Goal: Task Accomplishment & Management: Complete application form

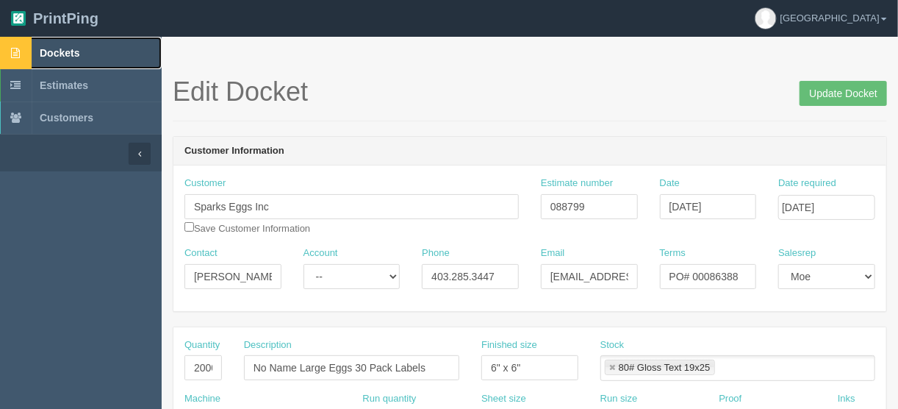
click at [59, 50] on span "Dockets" at bounding box center [60, 53] width 40 height 12
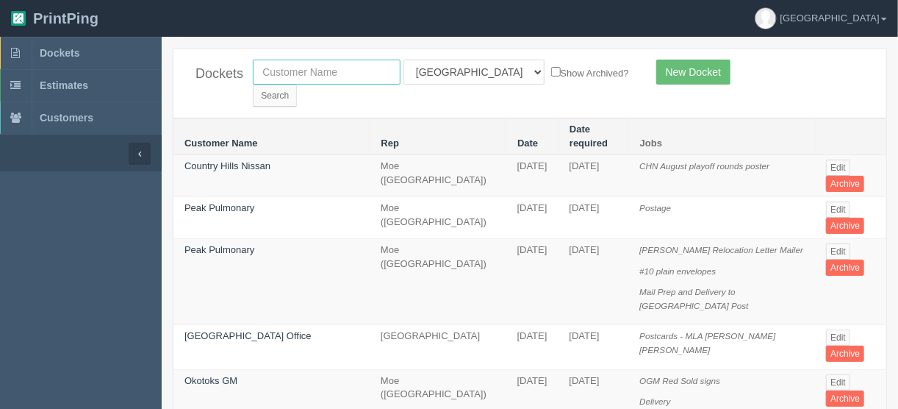
click at [298, 74] on input "text" at bounding box center [327, 72] width 148 height 25
type input "action a"
click at [468, 72] on select "All Users Ali Ali Test 1 Aly Amy Ankit Arif Brandon Dan France Greg Jim Mark Ma…" at bounding box center [474, 72] width 141 height 25
select select
click at [404, 60] on select "All Users Ali Ali Test 1 Aly Amy Ankit Arif Brandon Dan France Greg Jim Mark Ma…" at bounding box center [474, 72] width 141 height 25
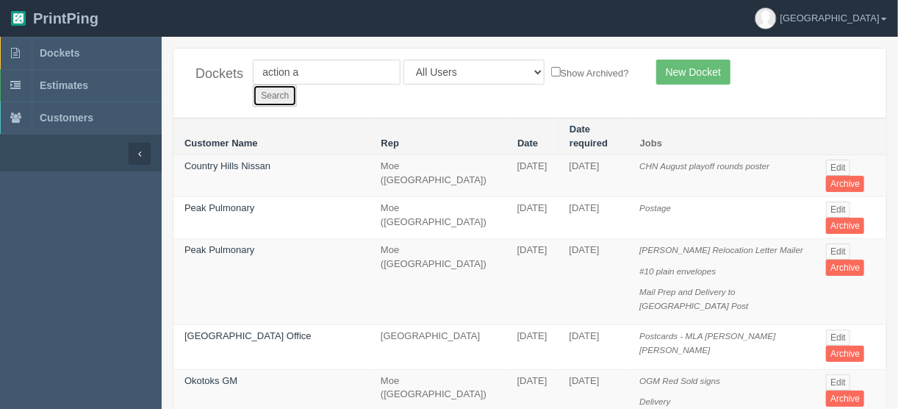
click at [297, 85] on input "Search" at bounding box center [275, 96] width 44 height 22
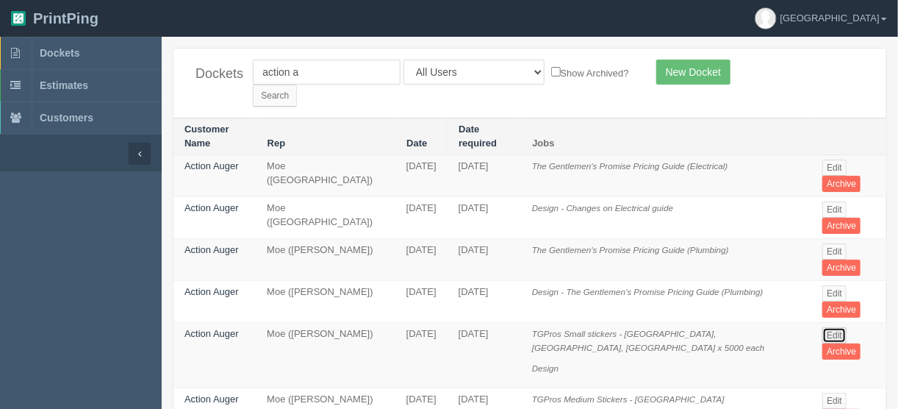
click at [825, 327] on link "Edit" at bounding box center [834, 335] width 24 height 16
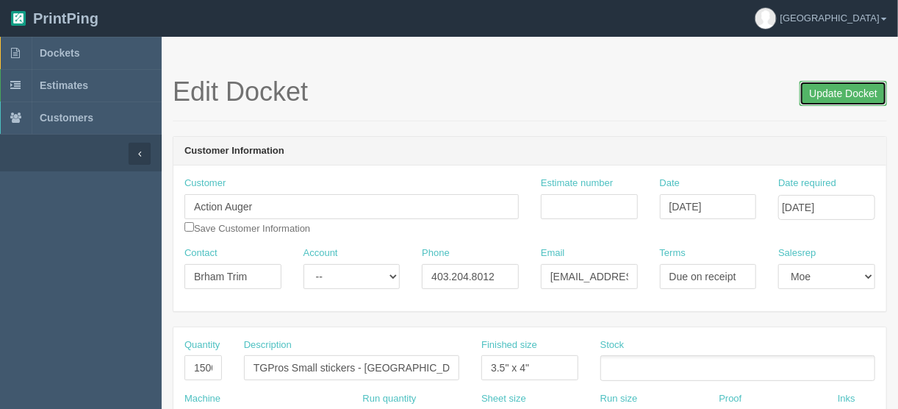
click at [832, 92] on input "Update Docket" at bounding box center [843, 93] width 87 height 25
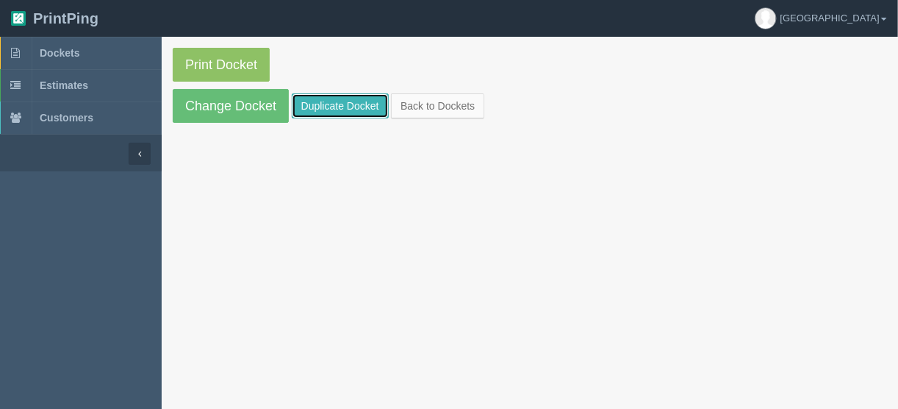
click at [346, 103] on link "Duplicate Docket" at bounding box center [340, 105] width 97 height 25
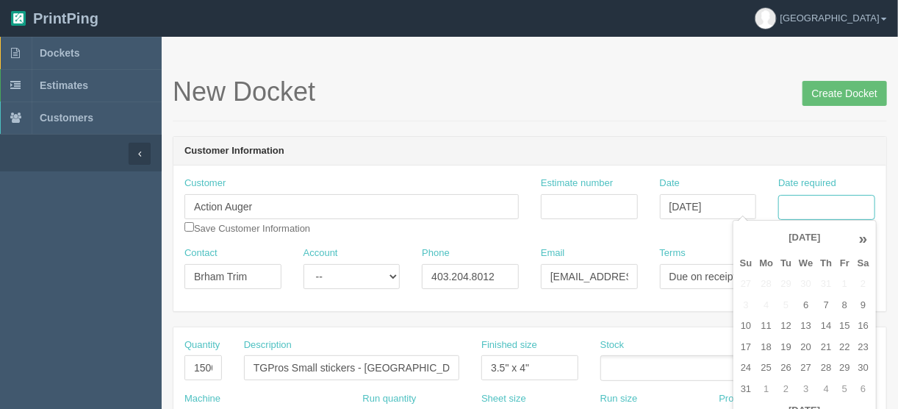
click at [802, 207] on input "Date required" at bounding box center [826, 207] width 97 height 25
click at [782, 345] on td "19" at bounding box center [786, 347] width 18 height 21
type input "[DATE]"
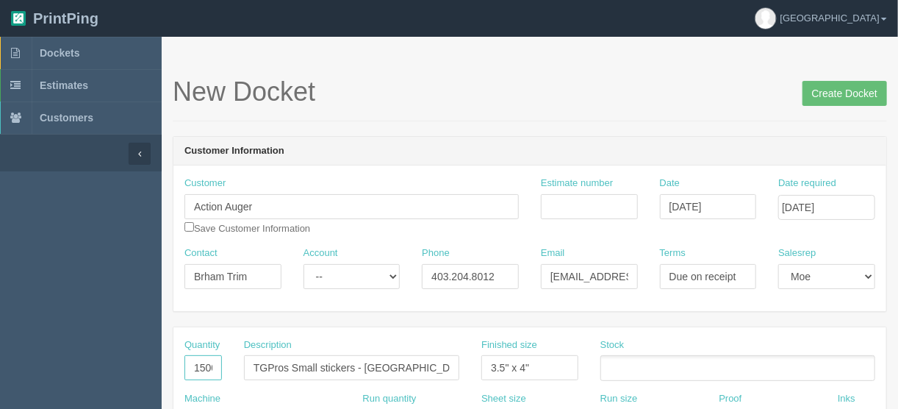
scroll to position [0, 10]
drag, startPoint x: 187, startPoint y: 369, endPoint x: 321, endPoint y: 356, distance: 135.1
click at [299, 360] on div "Quantity 15000 Description TGPros Small stickers - [GEOGRAPHIC_DATA], [GEOGRAPH…" at bounding box center [529, 365] width 713 height 54
type input "3000"
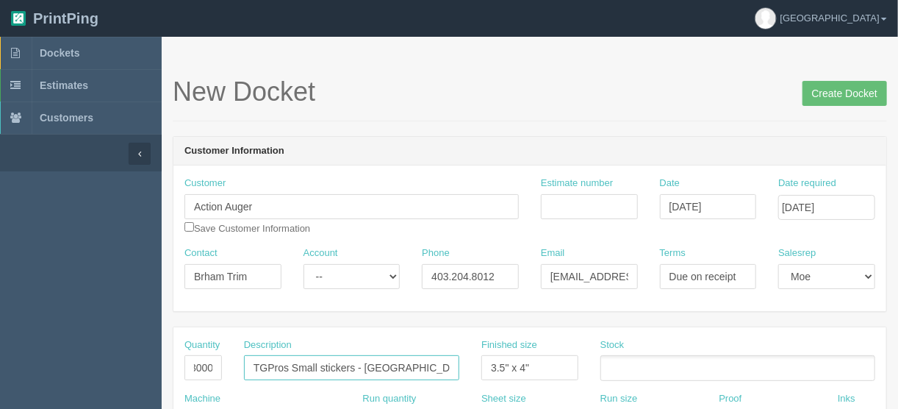
click at [375, 364] on input "TGPros Small stickers - [GEOGRAPHIC_DATA], [GEOGRAPHIC_DATA], [GEOGRAPHIC_DATA]…" at bounding box center [351, 367] width 215 height 25
click at [406, 362] on input "TGPros Small stickers - Calgary, Red Deer, Edmonton x 5000 each" at bounding box center [351, 367] width 215 height 25
type input "TGPros Small stickers - Calgary, Red Deer, Edmonton x 1000 each"
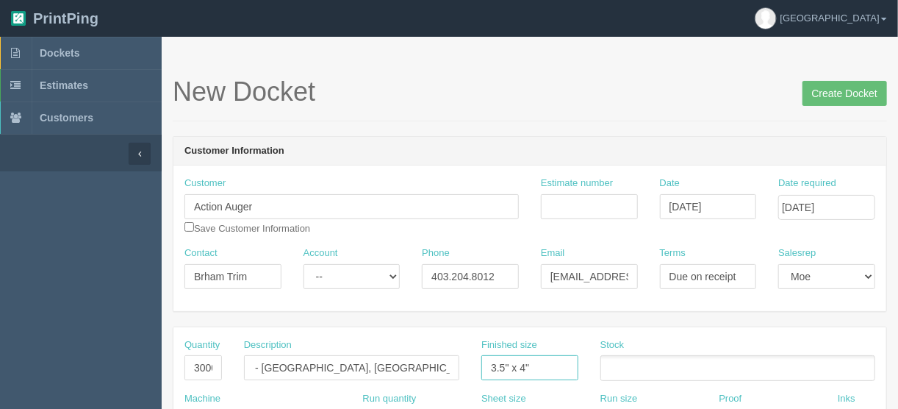
scroll to position [0, 0]
click at [540, 360] on input "3.5" x 4"" at bounding box center [529, 367] width 97 height 25
drag, startPoint x: 520, startPoint y: 365, endPoint x: 440, endPoint y: 357, distance: 80.5
click at [451, 365] on div "Quantity 3000 Description TGPros Small stickers - Calgary, Red Deer, Edmonton x…" at bounding box center [529, 365] width 713 height 54
click at [509, 362] on input "4"" at bounding box center [529, 367] width 97 height 25
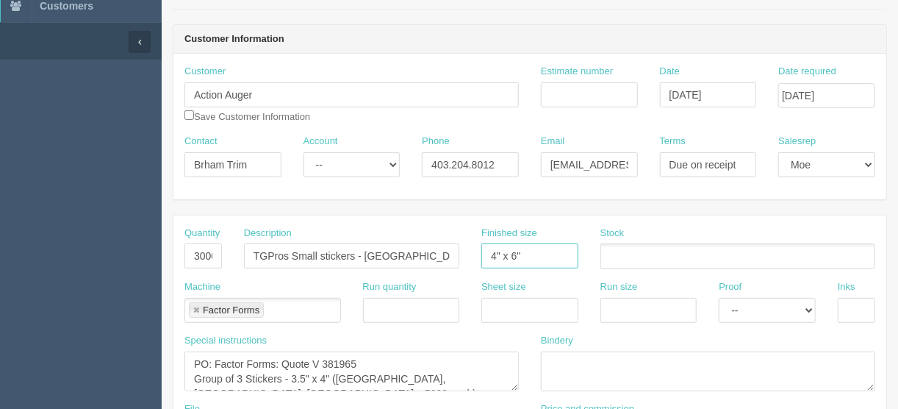
scroll to position [176, 0]
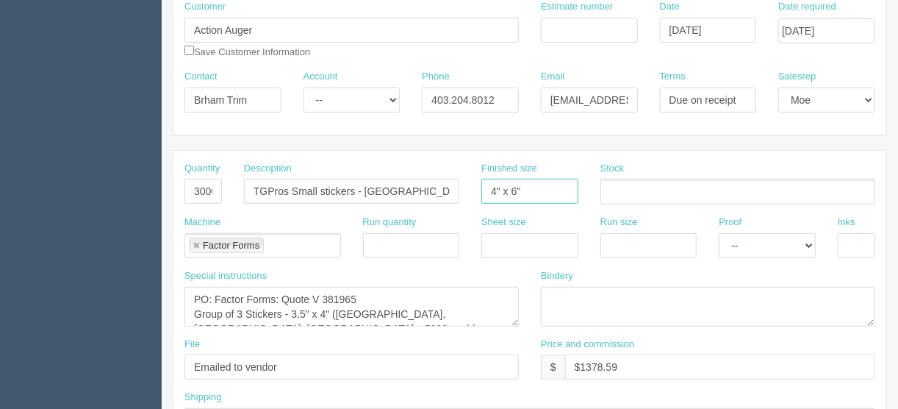
type input "4" x 6""
click at [357, 291] on textarea "PO: Factor Forms: Quote V 381965 Group of 3 Stickers - 3.5" x 4" (Calgary, Red …" at bounding box center [351, 307] width 334 height 40
click at [216, 295] on textarea "PO: Factor Forms: Quote V 381965 Group of 3 Stickers - 3.5" x 4" (Calgary, Red …" at bounding box center [351, 307] width 334 height 40
drag, startPoint x: 370, startPoint y: 291, endPoint x: 321, endPoint y: 292, distance: 49.2
click at [321, 292] on textarea "PO: Factor Forms: Quote V 381965 Group of 3 Stickers - 3.5" x 4" (Calgary, Red …" at bounding box center [351, 307] width 334 height 40
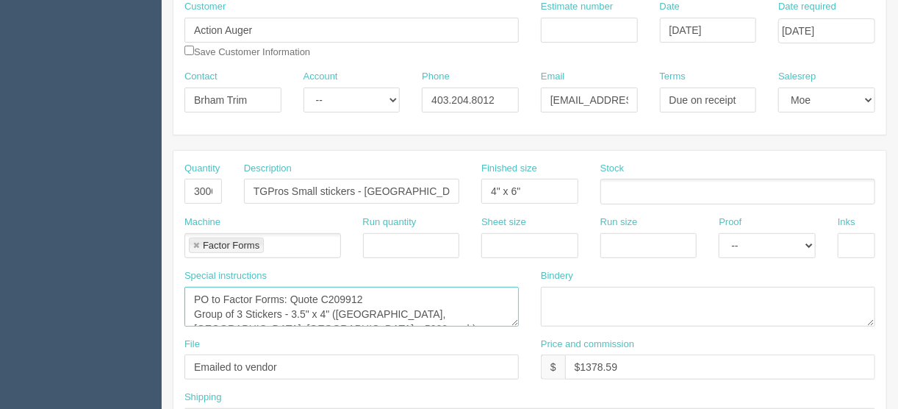
drag, startPoint x: 319, startPoint y: 309, endPoint x: 291, endPoint y: 309, distance: 27.9
click at [291, 309] on textarea "PO: Factor Forms: Quote V 381965 Group of 3 Stickers - 3.5" x 4" (Calgary, Red …" at bounding box center [351, 307] width 334 height 40
click at [299, 310] on textarea "PO: Factor Forms: Quote V 381965 Group of 3 Stickers - 3.5" x 4" (Calgary, Red …" at bounding box center [351, 307] width 334 height 40
click at [478, 309] on textarea "PO: Factor Forms: Quote V 381965 Group of 3 Stickers - 3.5" x 4" (Calgary, Red …" at bounding box center [351, 307] width 334 height 40
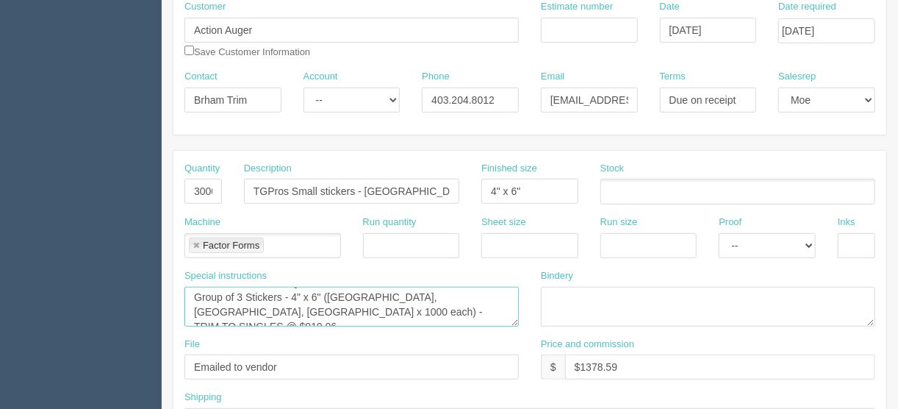
drag, startPoint x: 317, startPoint y: 308, endPoint x: 226, endPoint y: 309, distance: 91.1
click at [226, 309] on textarea "PO: Factor Forms: Quote V 381965 Group of 3 Stickers - 3.5" x 4" (Calgary, Red …" at bounding box center [351, 307] width 334 height 40
drag, startPoint x: 273, startPoint y: 309, endPoint x: 243, endPoint y: 308, distance: 30.2
click at [243, 308] on textarea "PO: Factor Forms: Quote V 381965 Group of 3 Stickers - 3.5" x 4" (Calgary, Red …" at bounding box center [351, 307] width 334 height 40
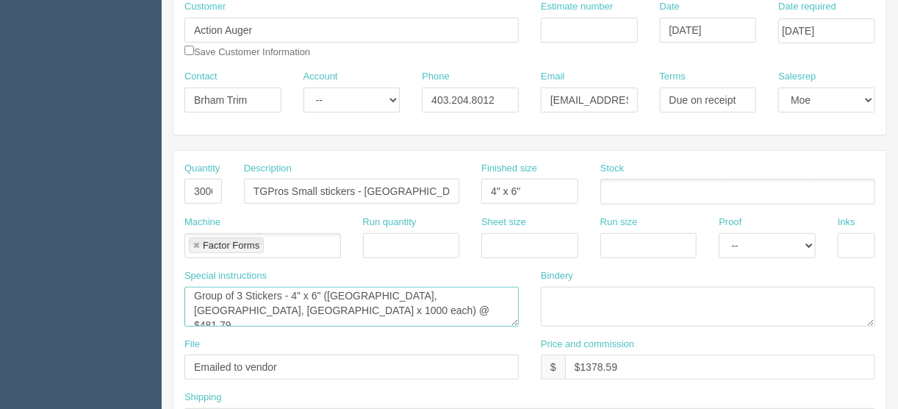
type textarea "PO to Factor Forms: Quote C209912 Group of 3 Stickers - 4" x 6" (Calgary, Red D…"
drag, startPoint x: 617, startPoint y: 365, endPoint x: 579, endPoint y: 364, distance: 38.2
click at [579, 364] on input "$1378.59" at bounding box center [720, 366] width 310 height 25
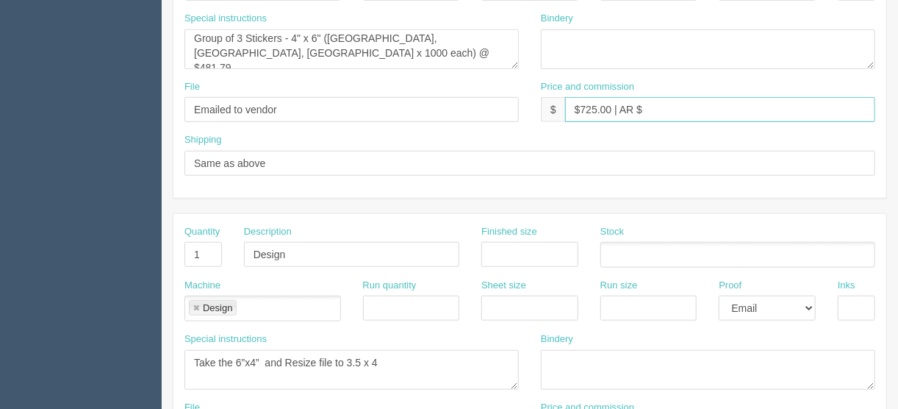
scroll to position [470, 0]
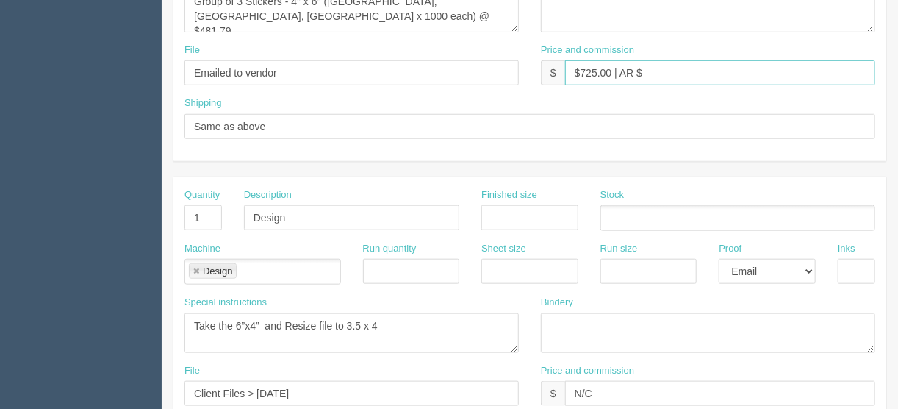
type input "$725.00 | AR $"
drag, startPoint x: 207, startPoint y: 212, endPoint x: 128, endPoint y: 220, distance: 79.1
click at [163, 216] on section "New Docket Create Docket Customer Information Customer Action Auger Save Custom…" at bounding box center [530, 215] width 736 height 1298
click at [193, 267] on link at bounding box center [196, 272] width 9 height 10
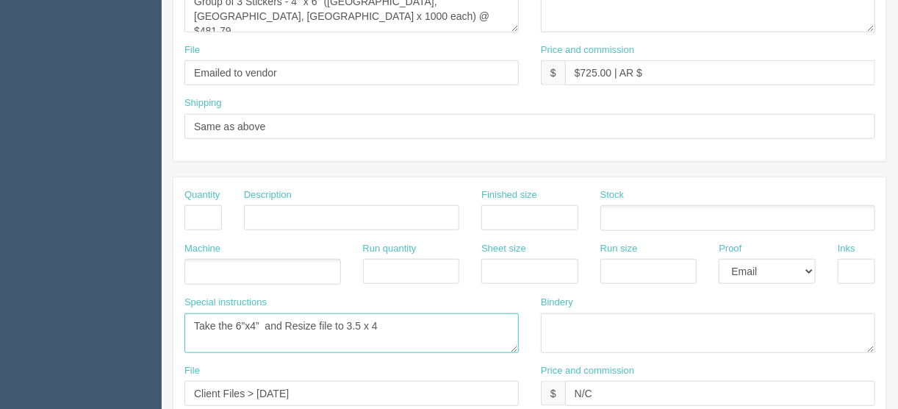
drag, startPoint x: 391, startPoint y: 315, endPoint x: 108, endPoint y: 337, distance: 283.8
click at [108, 337] on section "Dockets Estimates Customers" at bounding box center [449, 215] width 898 height 1298
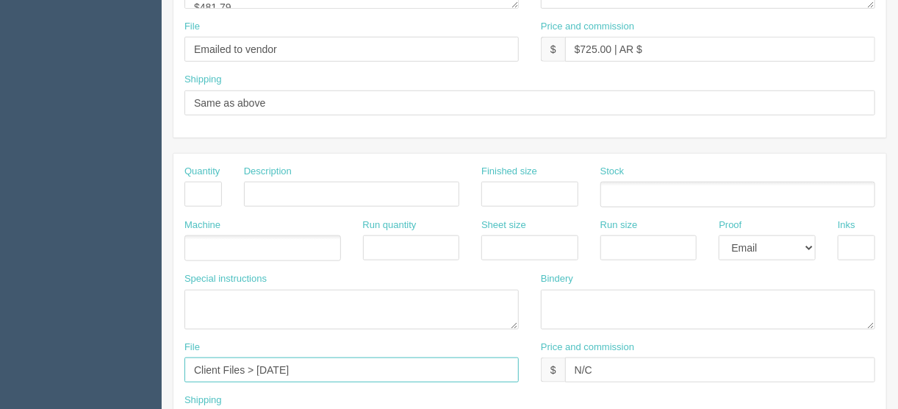
scroll to position [656, 0]
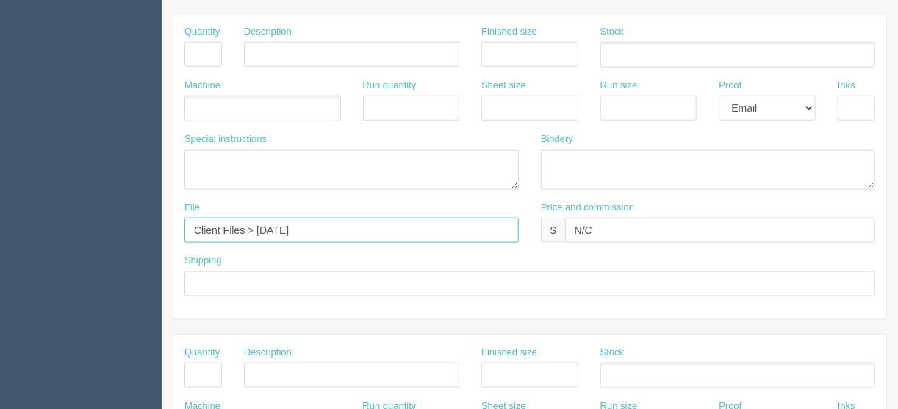
drag, startPoint x: 363, startPoint y: 387, endPoint x: 137, endPoint y: 419, distance: 228.6
click at [137, 408] on html "PrintPing France Edit account ( france@allrush.ca ) Logout Dockets Estimates" at bounding box center [449, 33] width 898 height 1335
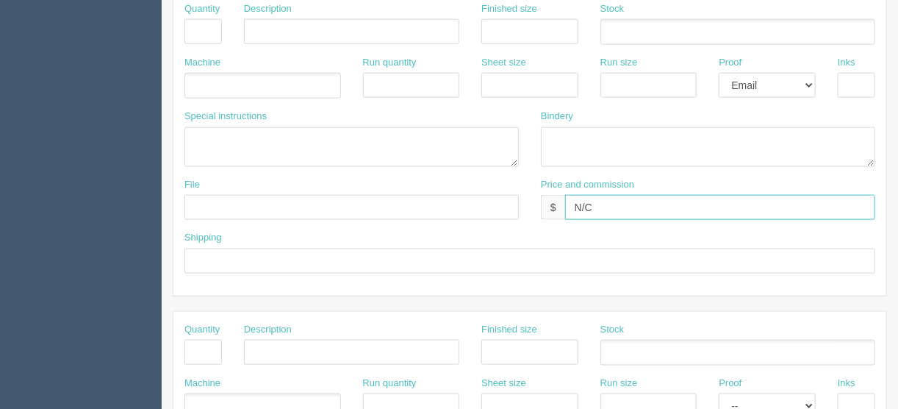
drag, startPoint x: 548, startPoint y: 210, endPoint x: 539, endPoint y: 210, distance: 9.6
click at [541, 210] on div "$ N/C" at bounding box center [708, 207] width 334 height 25
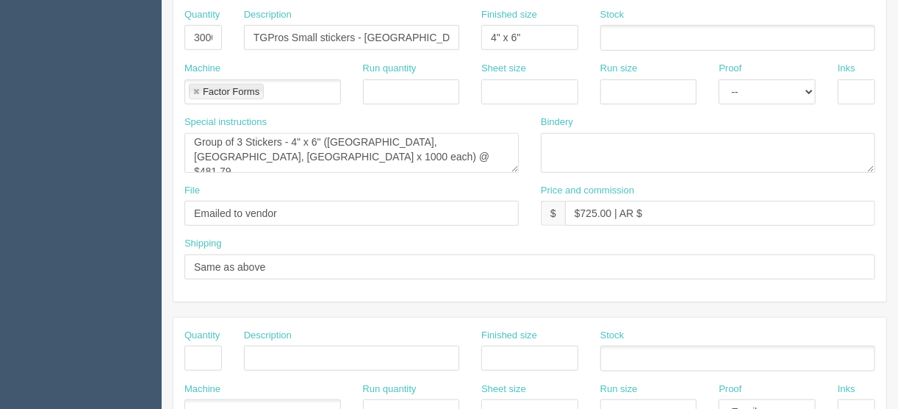
scroll to position [271, 0]
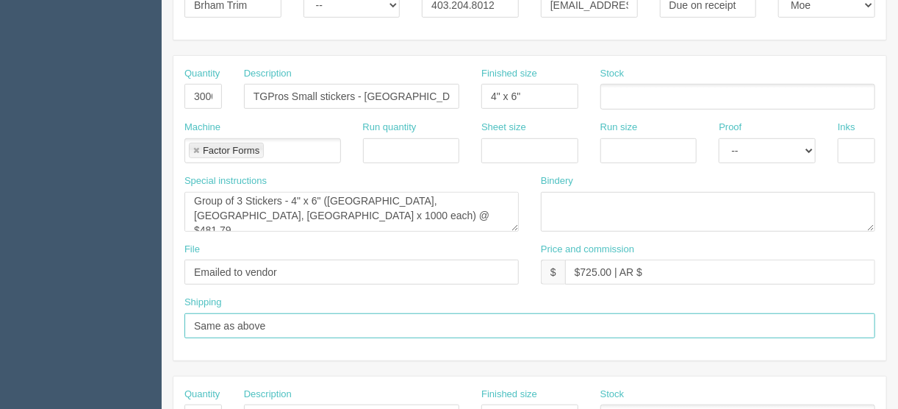
drag, startPoint x: 284, startPoint y: 322, endPoint x: 147, endPoint y: 331, distance: 137.0
click at [147, 331] on section "Dockets Estimates Customers" at bounding box center [449, 415] width 898 height 1298
type input "Call/email when ready"
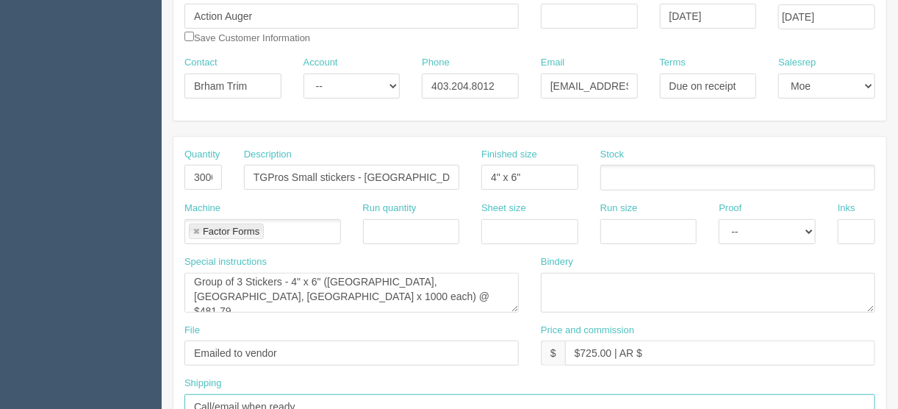
scroll to position [154, 0]
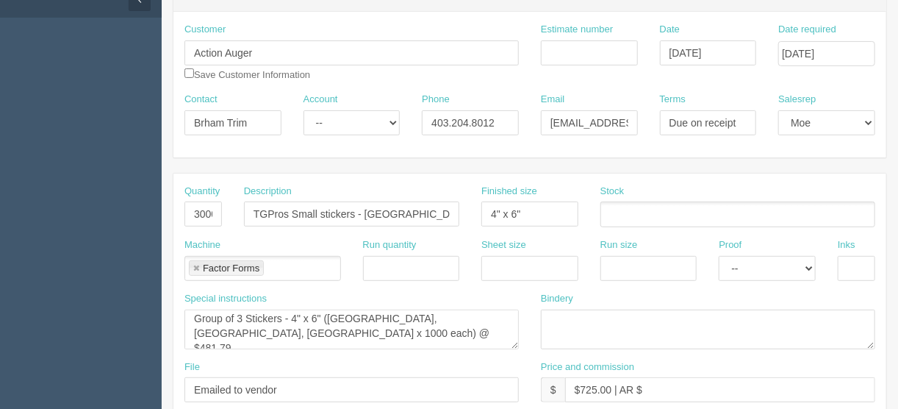
drag, startPoint x: 193, startPoint y: 266, endPoint x: 204, endPoint y: 273, distance: 12.2
click at [193, 266] on link at bounding box center [196, 269] width 9 height 10
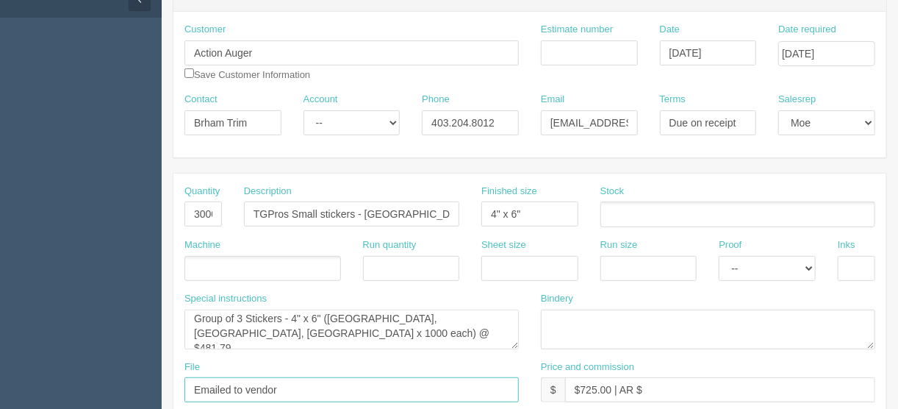
click at [312, 382] on input "Emailed to vendor" at bounding box center [351, 389] width 334 height 25
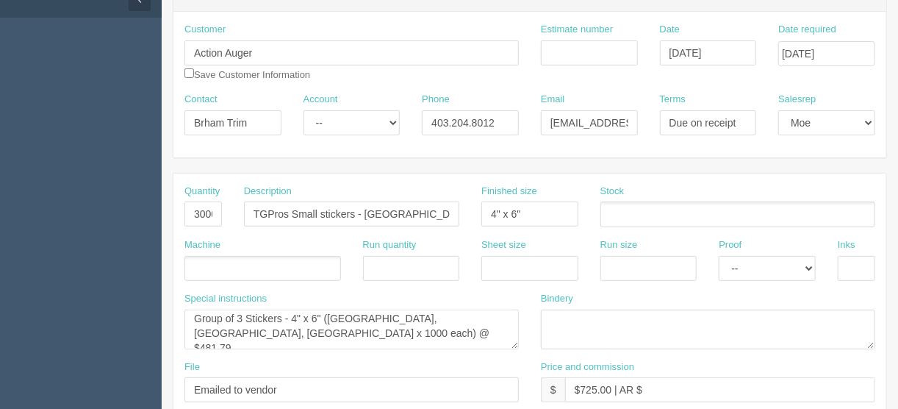
click at [229, 262] on ul at bounding box center [262, 269] width 157 height 26
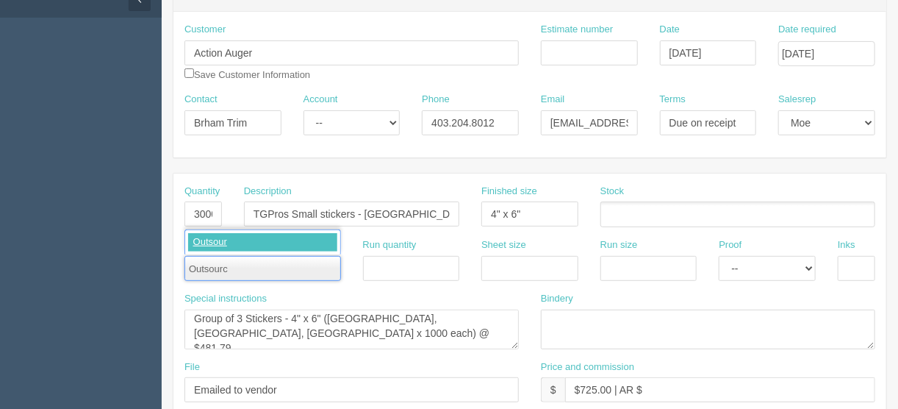
type input "Outsource"
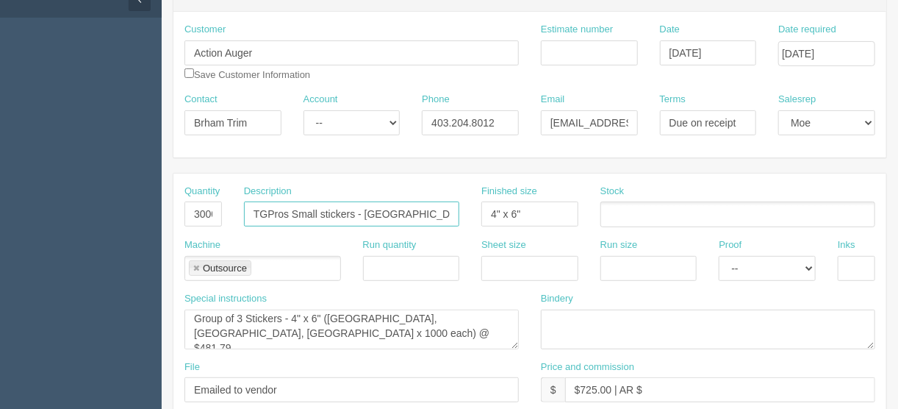
drag, startPoint x: 316, startPoint y: 211, endPoint x: 234, endPoint y: 209, distance: 82.3
click at [234, 209] on div "Description TGPros Small stickers - Calgary, Red Deer, Edmonton x 1000 each" at bounding box center [351, 211] width 237 height 54
click at [284, 211] on input "Protrext your plumbing stickers - Calgary, Red Deer, Edmonton x 1000 each" at bounding box center [351, 213] width 215 height 25
type input "Protect your plumbing stickers - Calgary, Red Deer, Edmonton x 1000 each"
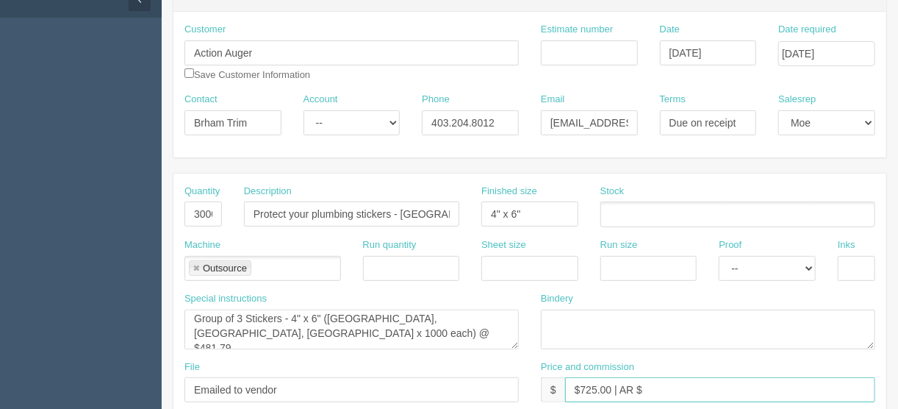
click at [643, 385] on input "$725.00 | AR $" at bounding box center [720, 389] width 310 height 25
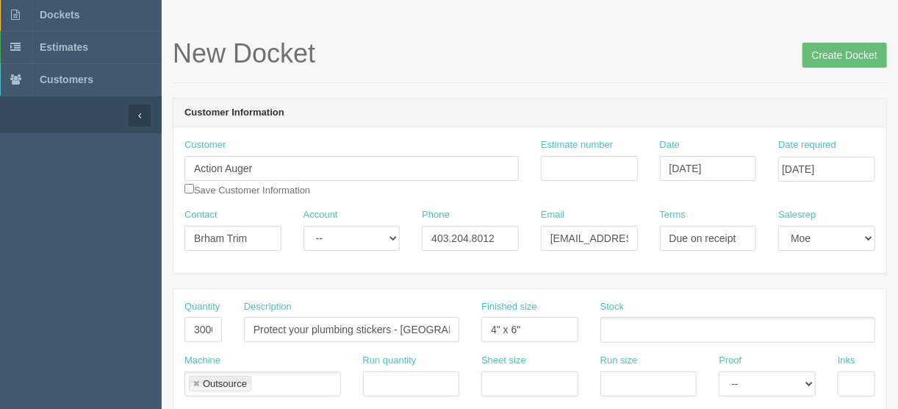
scroll to position [36, 0]
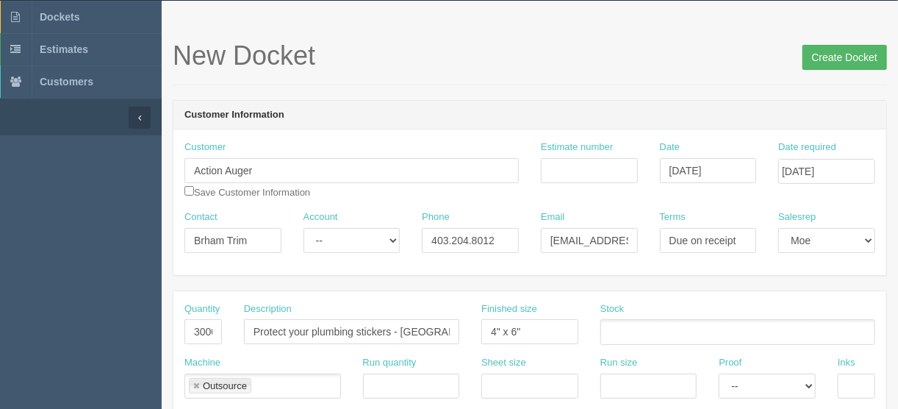
type input "$725.00 | AR $206.21"
click at [841, 57] on input "Create Docket" at bounding box center [845, 57] width 85 height 25
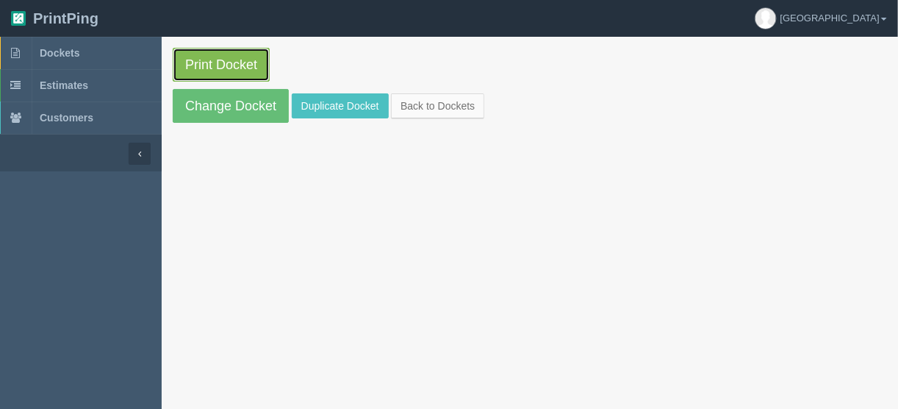
click at [220, 63] on link "Print Docket" at bounding box center [221, 65] width 97 height 34
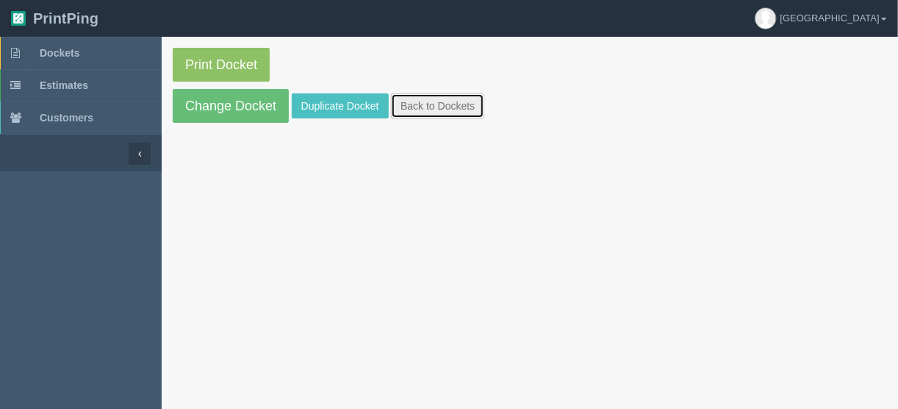
click at [414, 95] on link "Back to Dockets" at bounding box center [437, 105] width 93 height 25
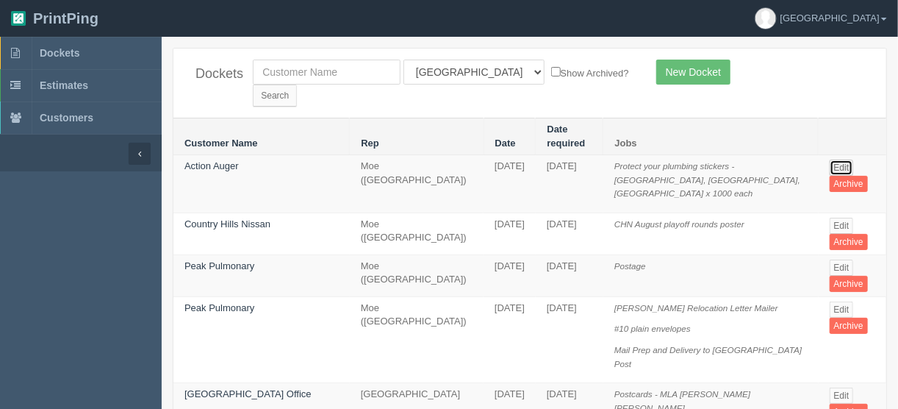
click at [833, 159] on link "Edit" at bounding box center [842, 167] width 24 height 16
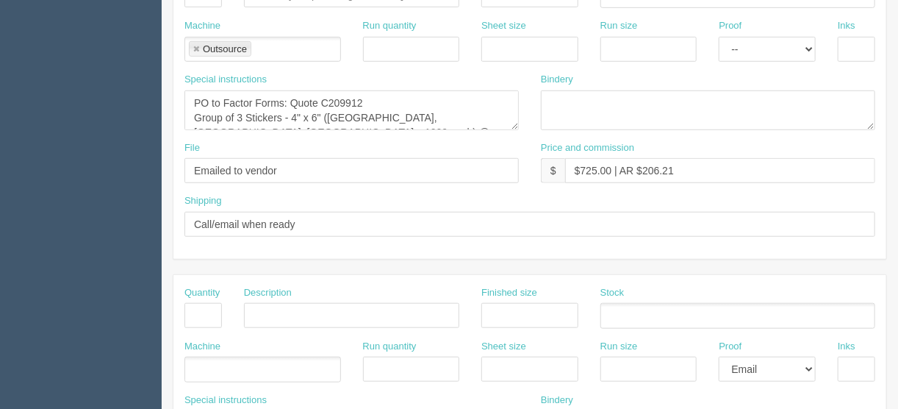
scroll to position [470, 0]
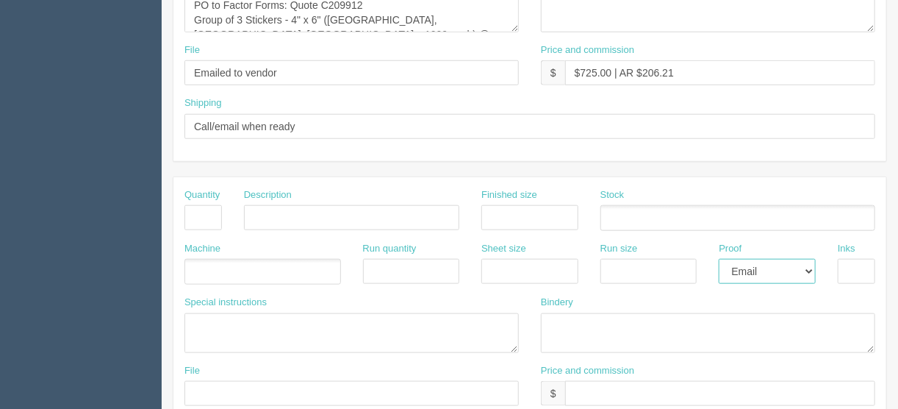
click at [811, 268] on select "-- Email Hard Copy" at bounding box center [767, 271] width 97 height 25
select select
click at [719, 259] on select "-- Email Hard Copy" at bounding box center [767, 271] width 97 height 25
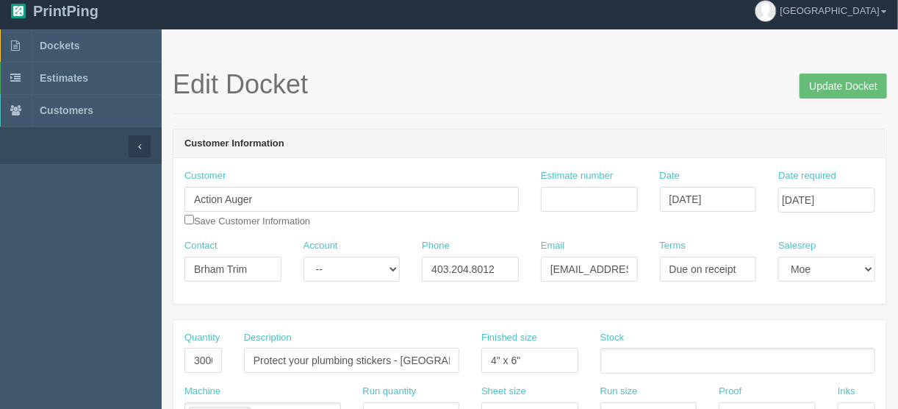
scroll to position [0, 0]
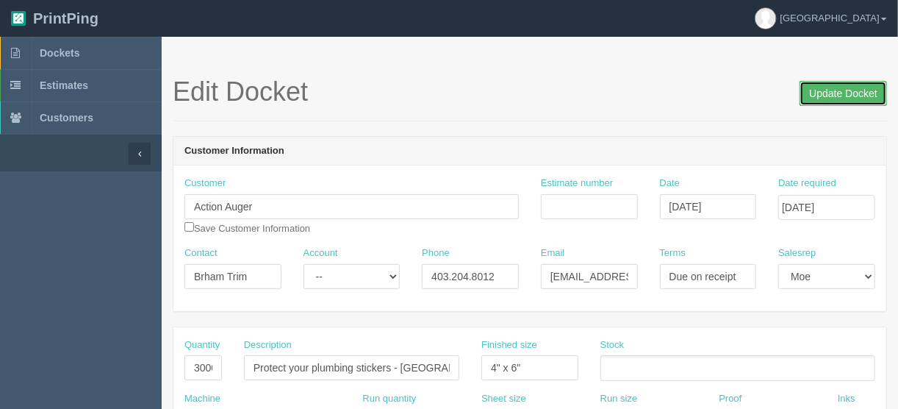
click at [822, 97] on input "Update Docket" at bounding box center [843, 93] width 87 height 25
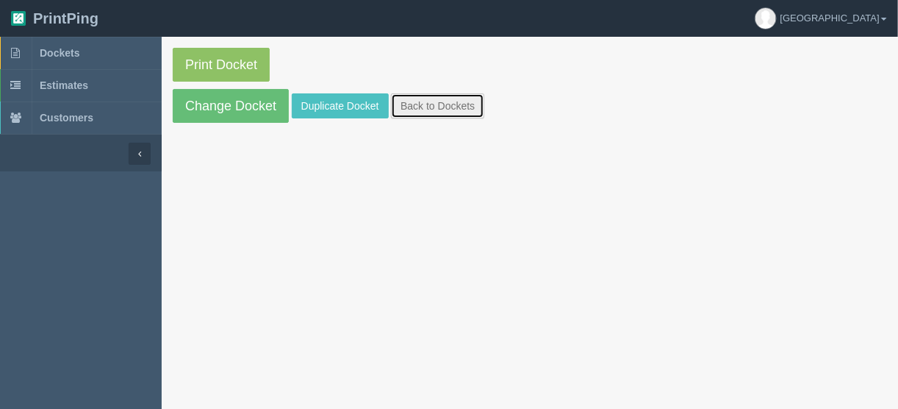
click at [426, 101] on link "Back to Dockets" at bounding box center [437, 105] width 93 height 25
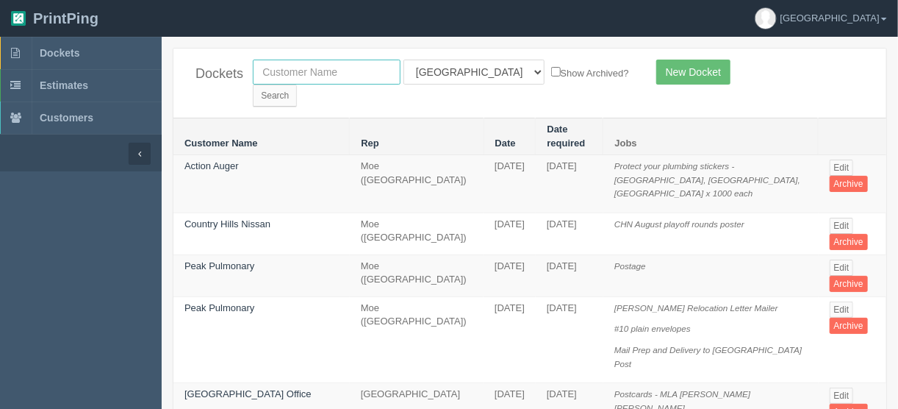
click at [355, 70] on input "text" at bounding box center [327, 72] width 148 height 25
type input "impact s"
click at [469, 65] on select "All Users Ali Ali Test 1 Aly Amy Ankit Arif Brandon Dan France Greg Jim Mark Ma…" at bounding box center [474, 72] width 141 height 25
select select
click at [404, 60] on select "All Users Ali Ali Test 1 Aly Amy Ankit Arif Brandon Dan France Greg Jim Mark Ma…" at bounding box center [474, 72] width 141 height 25
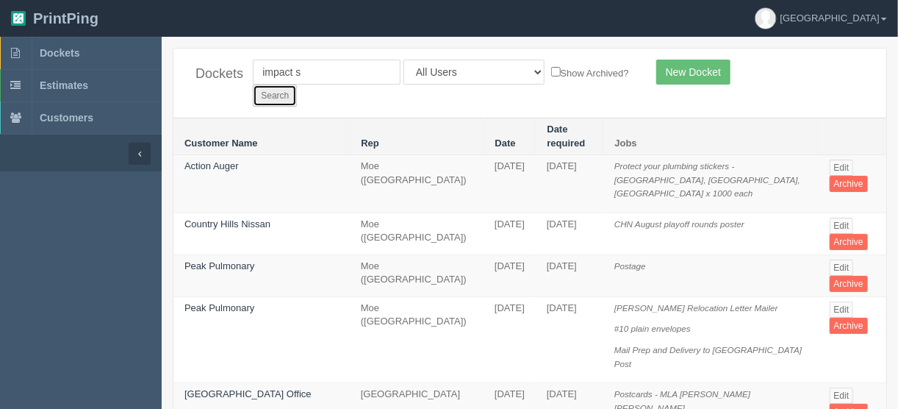
click at [297, 85] on input "Search" at bounding box center [275, 96] width 44 height 22
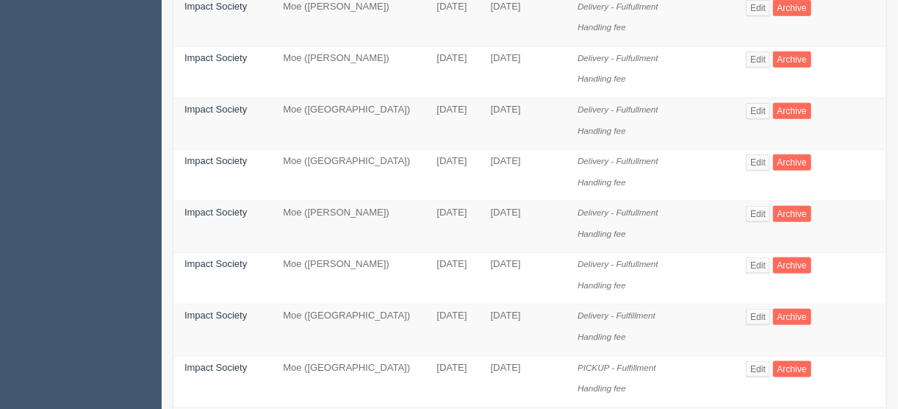
scroll to position [647, 0]
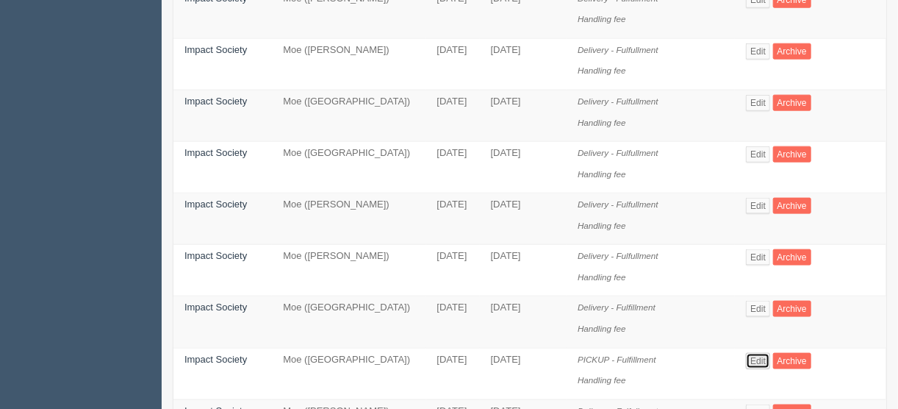
click at [753, 353] on link "Edit" at bounding box center [758, 361] width 24 height 16
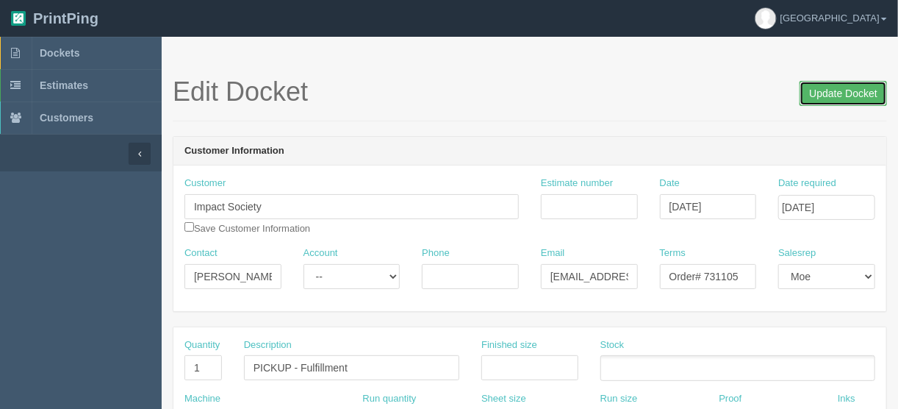
click at [839, 90] on input "Update Docket" at bounding box center [843, 93] width 87 height 25
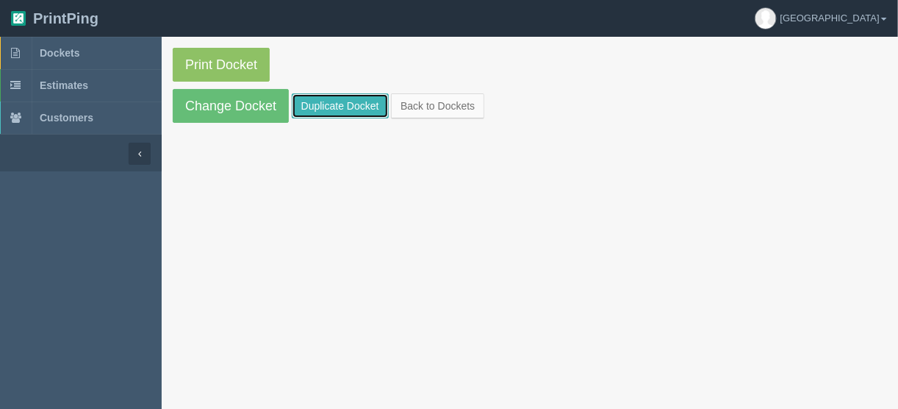
click at [319, 98] on link "Duplicate Docket" at bounding box center [340, 105] width 97 height 25
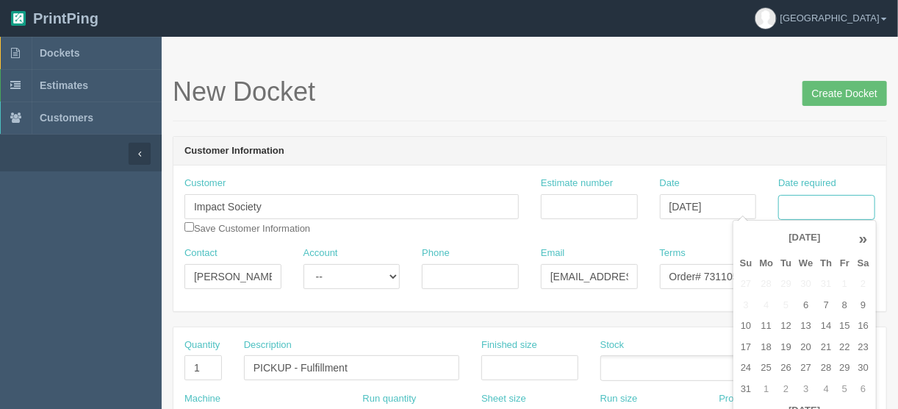
click at [798, 204] on input "Date required" at bounding box center [826, 207] width 97 height 25
click at [788, 321] on td "12" at bounding box center [786, 325] width 18 height 21
click at [810, 320] on td "13" at bounding box center [805, 325] width 21 height 21
type input "[DATE]"
click at [617, 90] on h1 "New Docket Create Docket" at bounding box center [530, 91] width 714 height 29
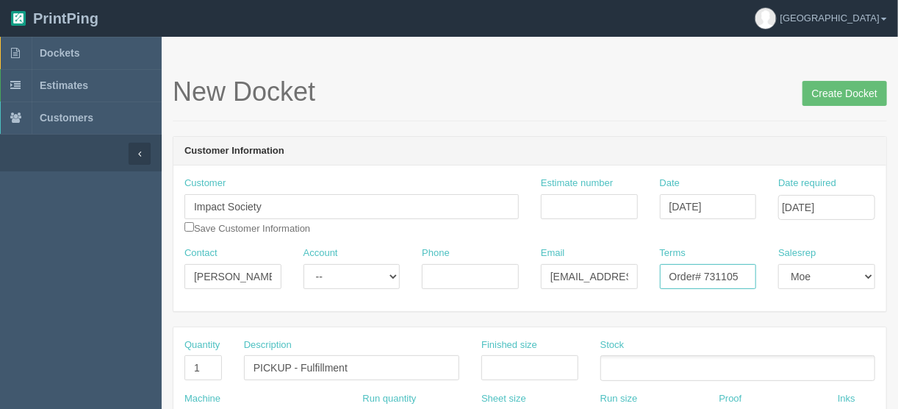
click at [748, 275] on input "Order# 731105" at bounding box center [708, 276] width 97 height 25
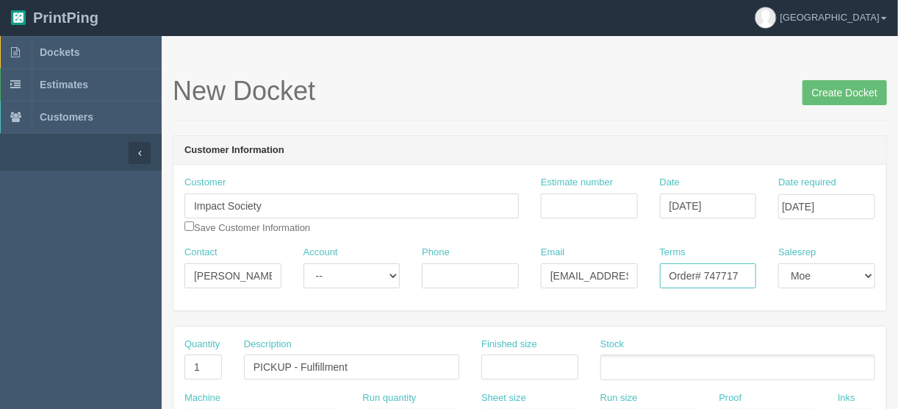
scroll to position [118, 0]
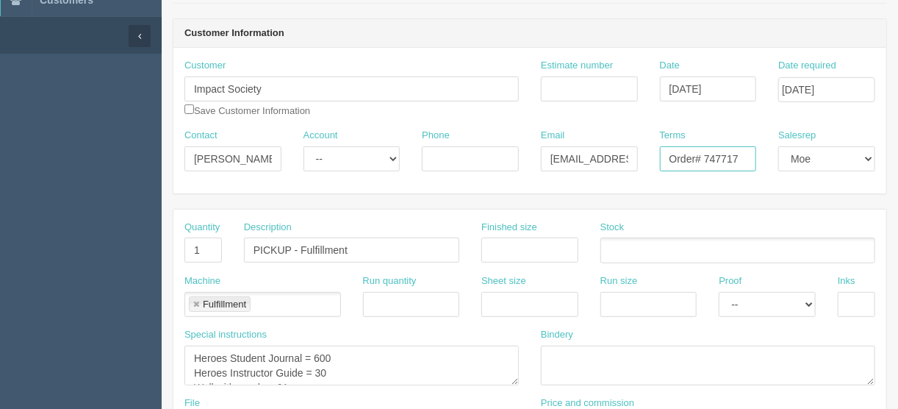
type input "Order# 747717"
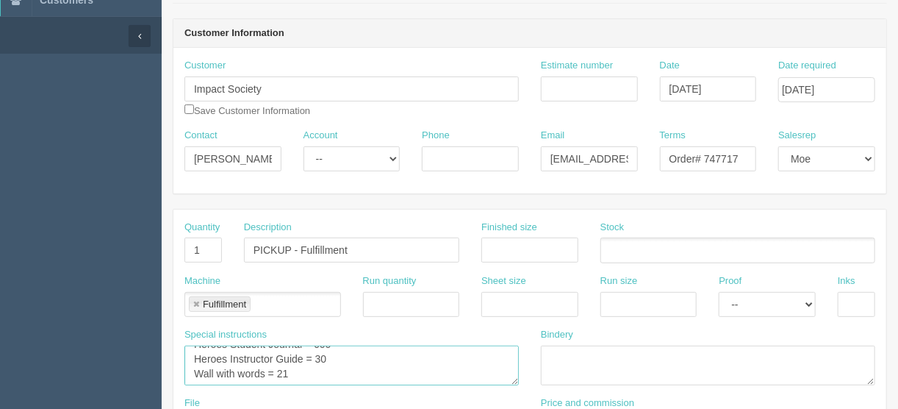
scroll to position [0, 0]
click at [229, 354] on textarea "Heroes Student Journal = 600 Heroes Instructor Guide = 30 Wall with words = 21" at bounding box center [351, 365] width 334 height 40
click at [382, 356] on textarea "Heroes Student Journal = 600 Heroes Instructor Guide = 30 Wall with words = 21" at bounding box center [351, 365] width 334 height 40
click at [329, 367] on textarea "Heroes Student Journal = 600 Heroes Instructor Guide = 30 Wall with words = 21" at bounding box center [351, 365] width 334 height 40
drag, startPoint x: 231, startPoint y: 367, endPoint x: 240, endPoint y: 373, distance: 11.6
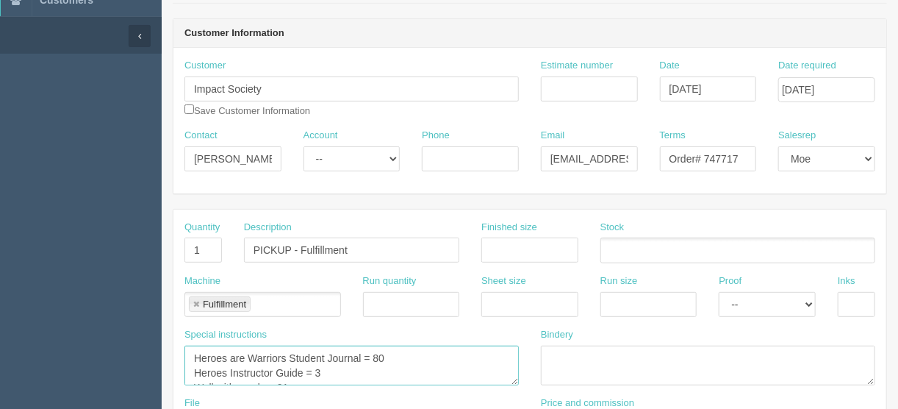
click at [232, 367] on textarea "Heroes Student Journal = 600 Heroes Instructor Guide = 30 Wall with words = 21" at bounding box center [351, 365] width 334 height 40
drag, startPoint x: 299, startPoint y: 367, endPoint x: 292, endPoint y: 375, distance: 10.9
click at [299, 367] on textarea "Heroes Student Journal = 600 Heroes Instructor Guide = 30 Wall with words = 21" at bounding box center [351, 365] width 334 height 40
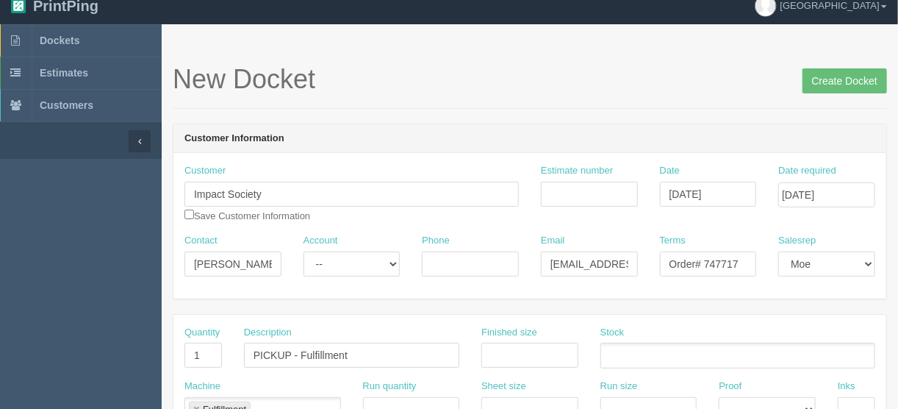
scroll to position [0, 0]
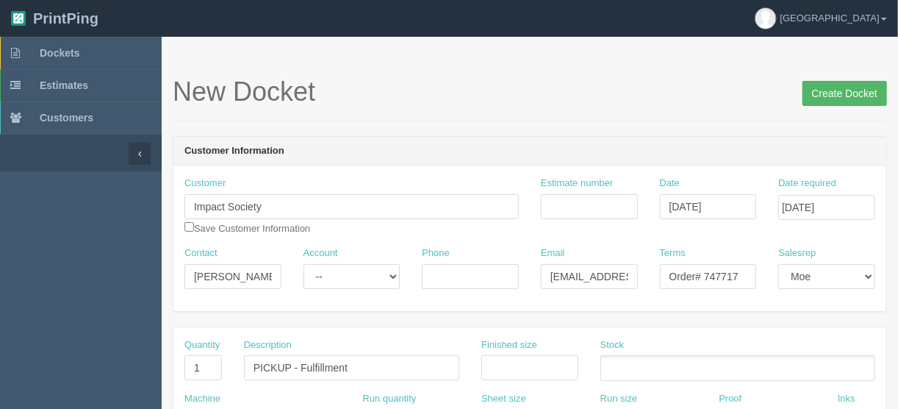
type textarea "Heroes are Warriors Student Journal = 80 Heroes are Warriors Instructor Guide =…"
click at [834, 93] on input "Create Docket" at bounding box center [845, 93] width 85 height 25
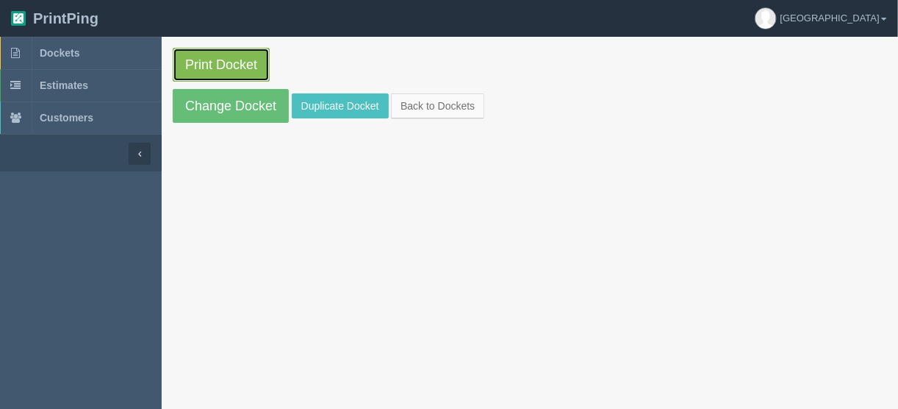
click at [210, 61] on link "Print Docket" at bounding box center [221, 65] width 97 height 34
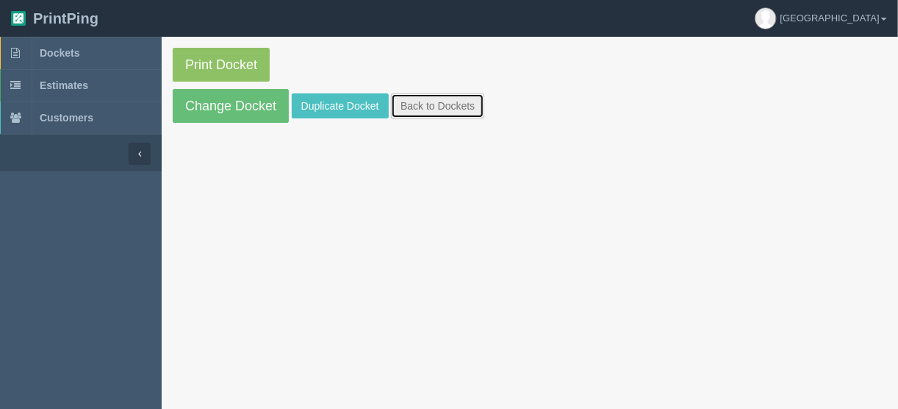
click at [458, 107] on link "Back to Dockets" at bounding box center [437, 105] width 93 height 25
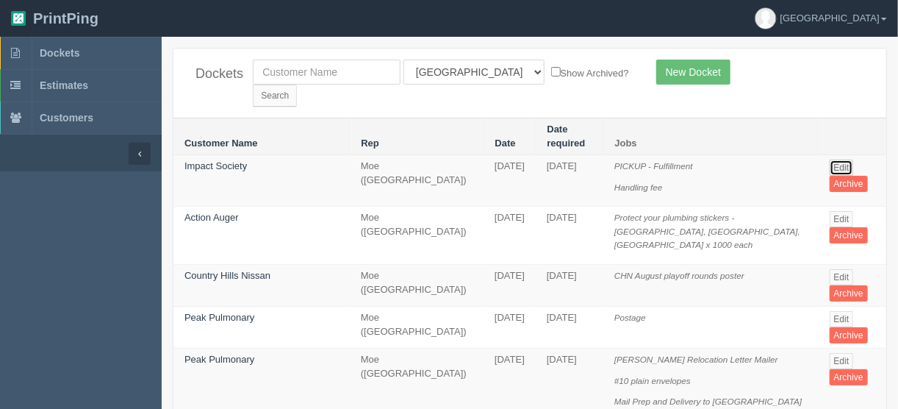
click at [831, 159] on link "Edit" at bounding box center [842, 167] width 24 height 16
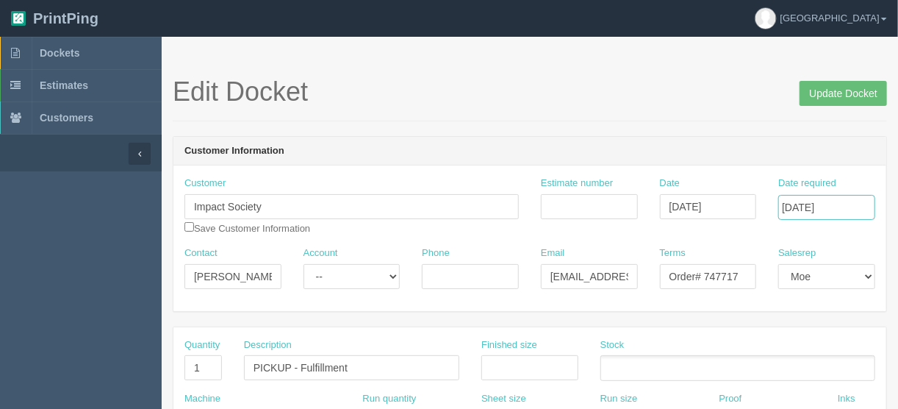
click at [800, 214] on input "[DATE]" at bounding box center [826, 207] width 97 height 25
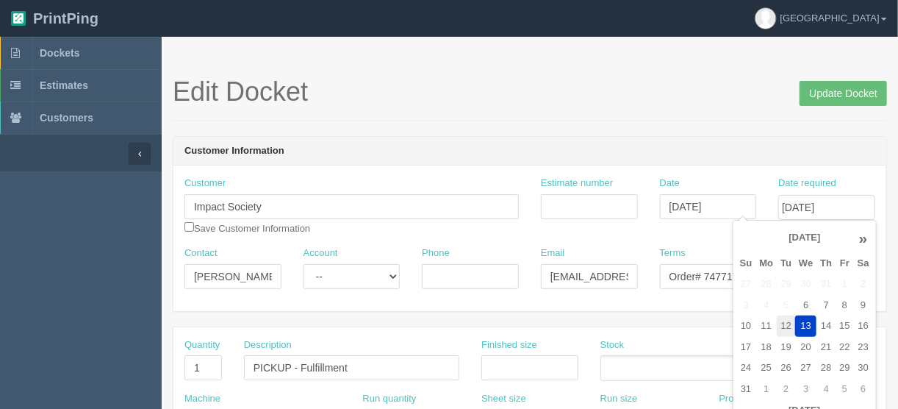
click at [786, 323] on td "12" at bounding box center [786, 325] width 18 height 21
type input "[DATE]"
click at [844, 95] on input "Update Docket" at bounding box center [843, 93] width 87 height 25
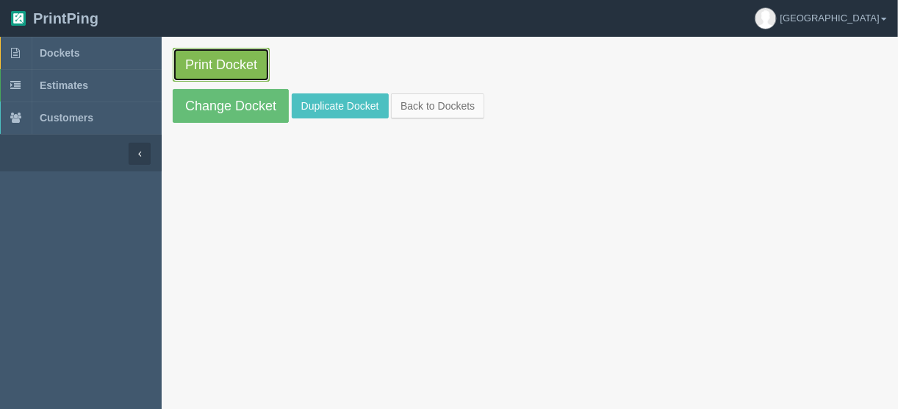
click at [207, 62] on link "Print Docket" at bounding box center [221, 65] width 97 height 34
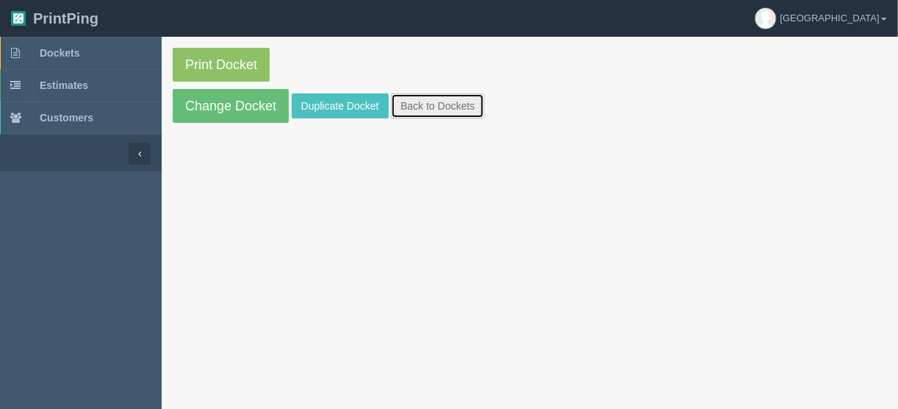
click at [428, 107] on link "Back to Dockets" at bounding box center [437, 105] width 93 height 25
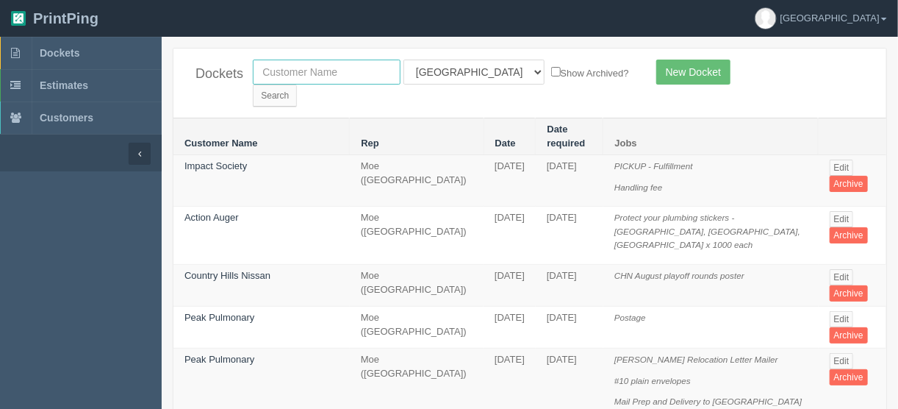
click at [322, 66] on input "text" at bounding box center [327, 72] width 148 height 25
type input "mingg"
click at [297, 85] on input "Search" at bounding box center [275, 96] width 44 height 22
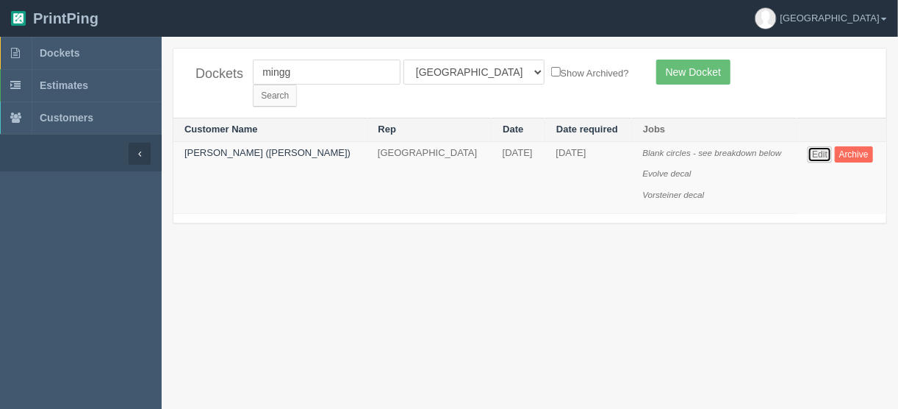
click at [808, 146] on link "Edit" at bounding box center [820, 154] width 24 height 16
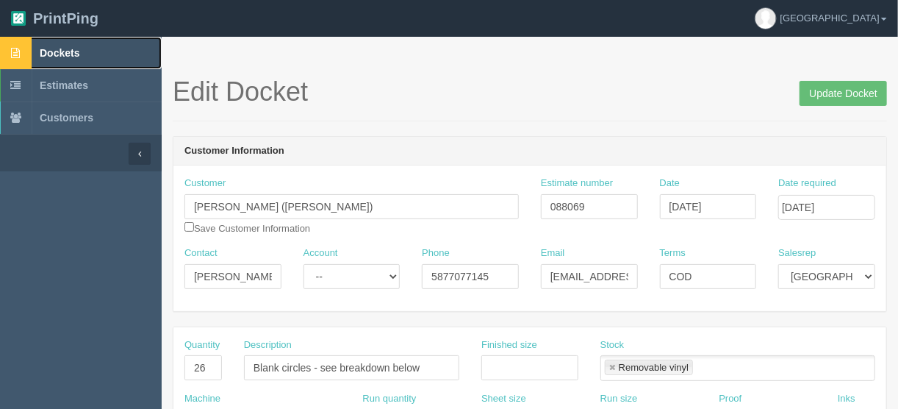
click at [69, 54] on span "Dockets" at bounding box center [60, 53] width 40 height 12
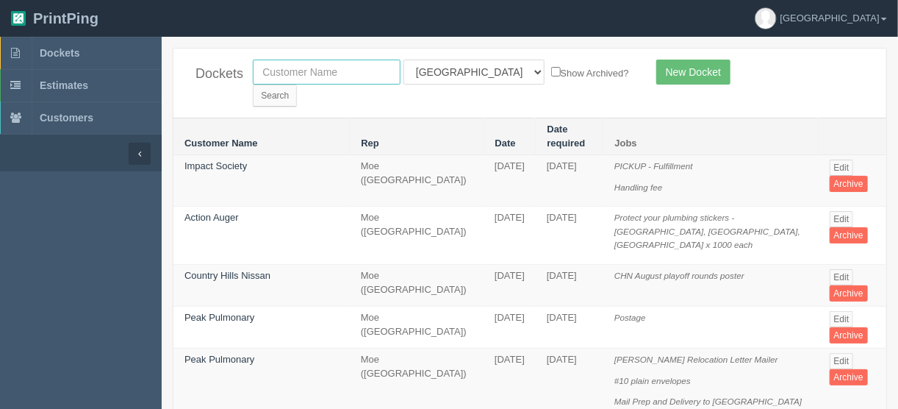
drag, startPoint x: 338, startPoint y: 73, endPoint x: 323, endPoint y: 62, distance: 18.4
click at [338, 73] on input "text" at bounding box center [327, 72] width 148 height 25
type input "toys"
click at [297, 85] on input "Search" at bounding box center [275, 96] width 44 height 22
